Goal: Find specific page/section

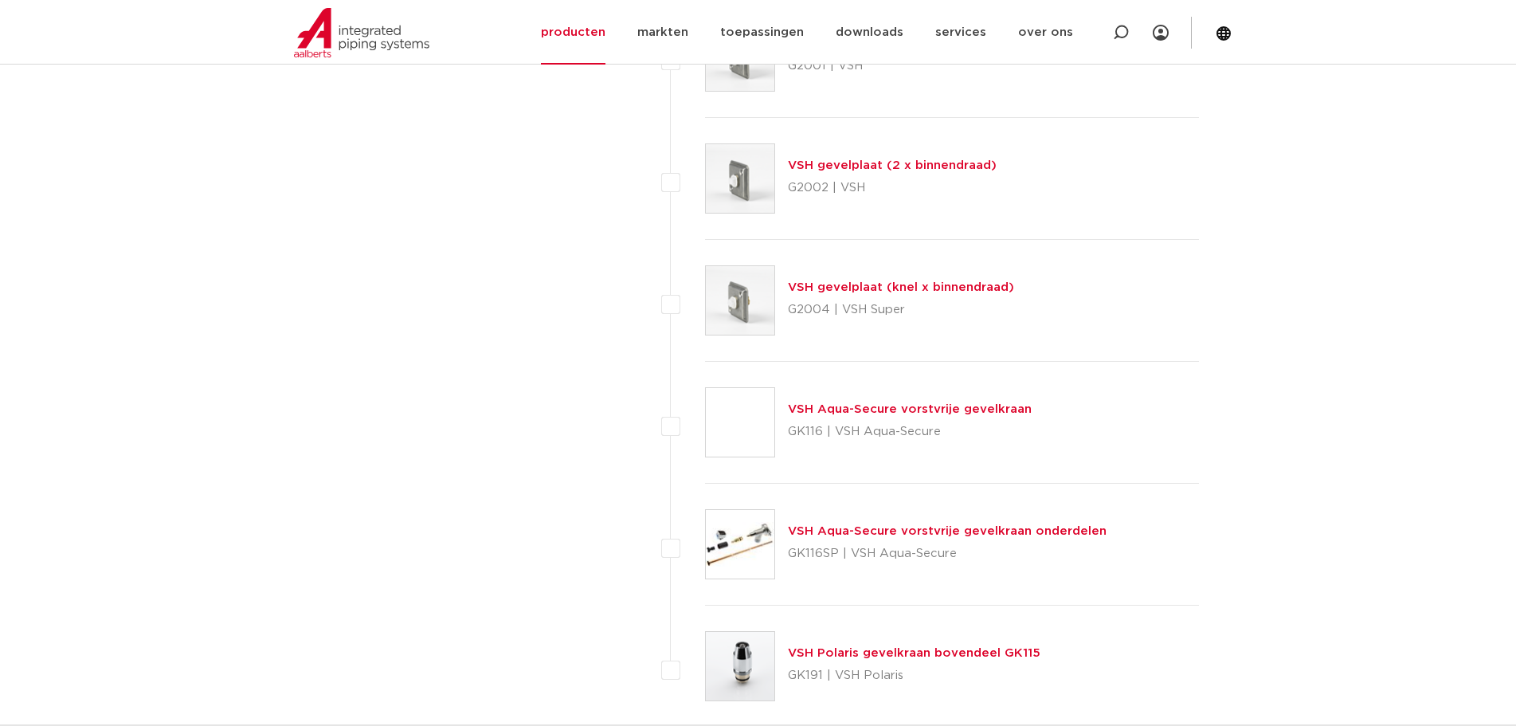
scroll to position [7088, 0]
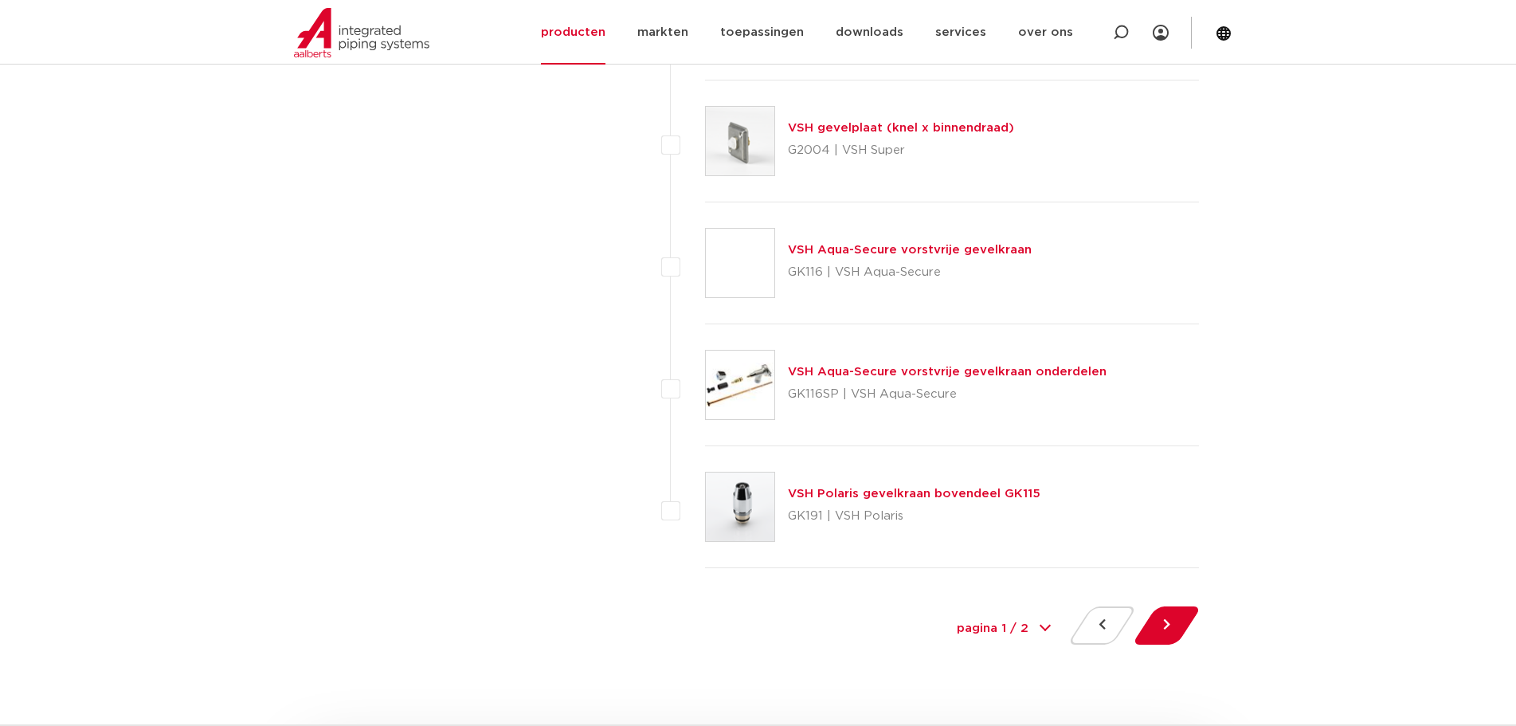
click at [1023, 627] on select "pagina 1 / 2 1 2" at bounding box center [1003, 629] width 119 height 36
select select "2"
click at [944, 611] on select "pagina 1 / 2 1 2" at bounding box center [1003, 629] width 119 height 36
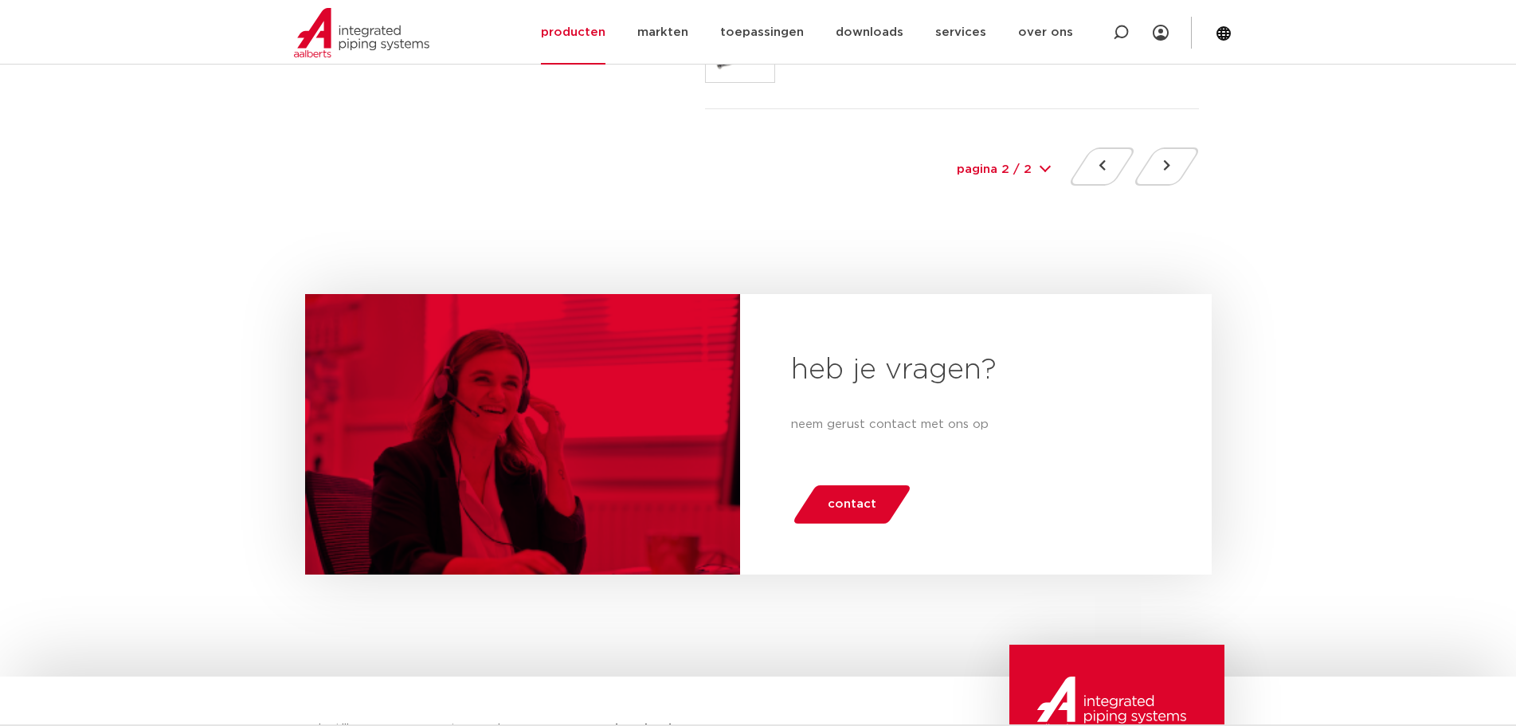
scroll to position [1115, 0]
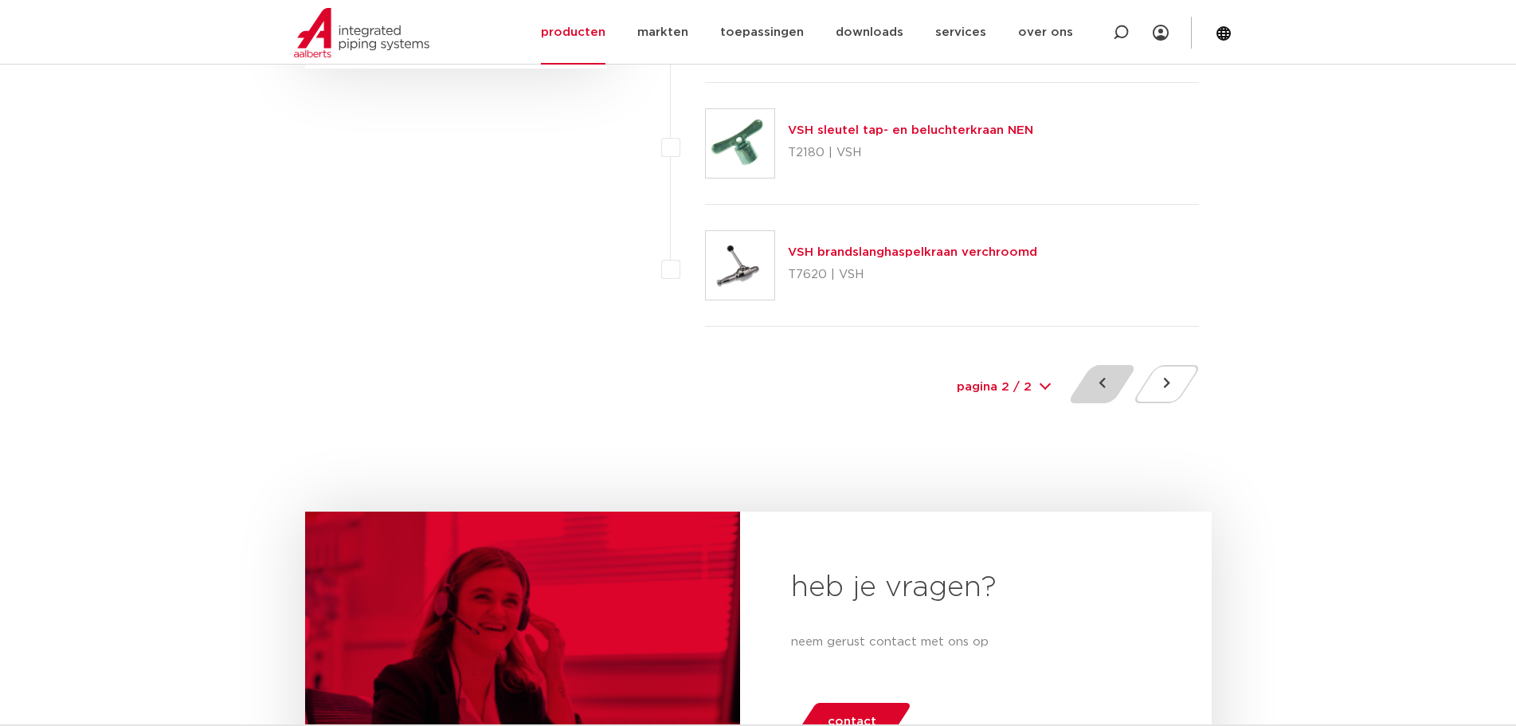
click at [1087, 385] on button at bounding box center [1101, 384] width 45 height 38
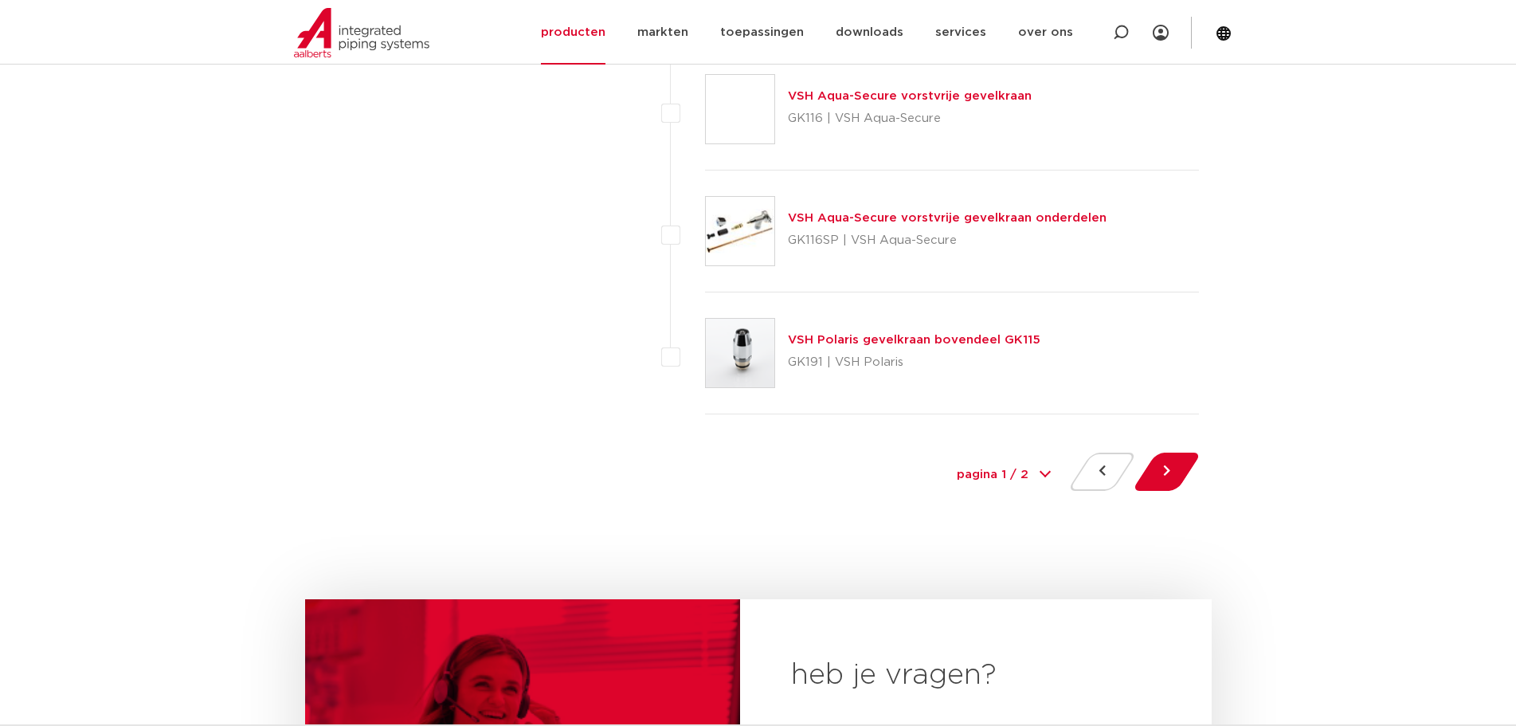
scroll to position [7248, 0]
